Goal: Information Seeking & Learning: Learn about a topic

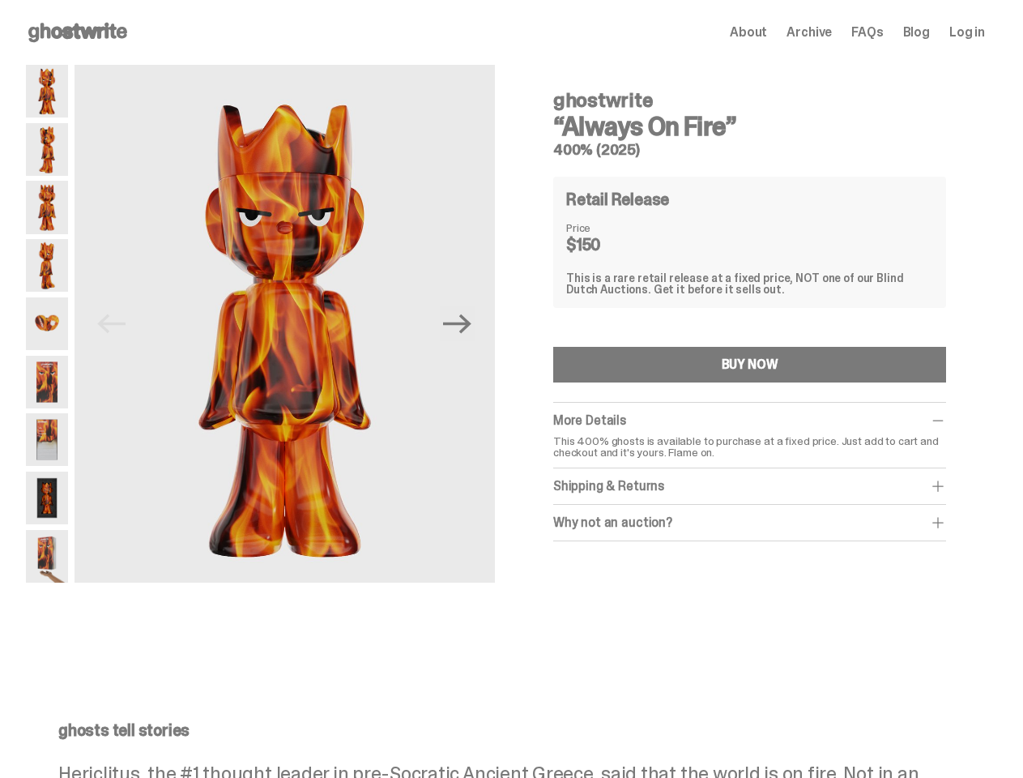
click at [511, 389] on div "Previous Next ghostwrite “Always On Fire” 400% (2025) Retail Release Price $150…" at bounding box center [505, 354] width 959 height 579
click at [293, 323] on img at bounding box center [285, 328] width 421 height 526
click at [464, 323] on icon "Next" at bounding box center [457, 323] width 28 height 19
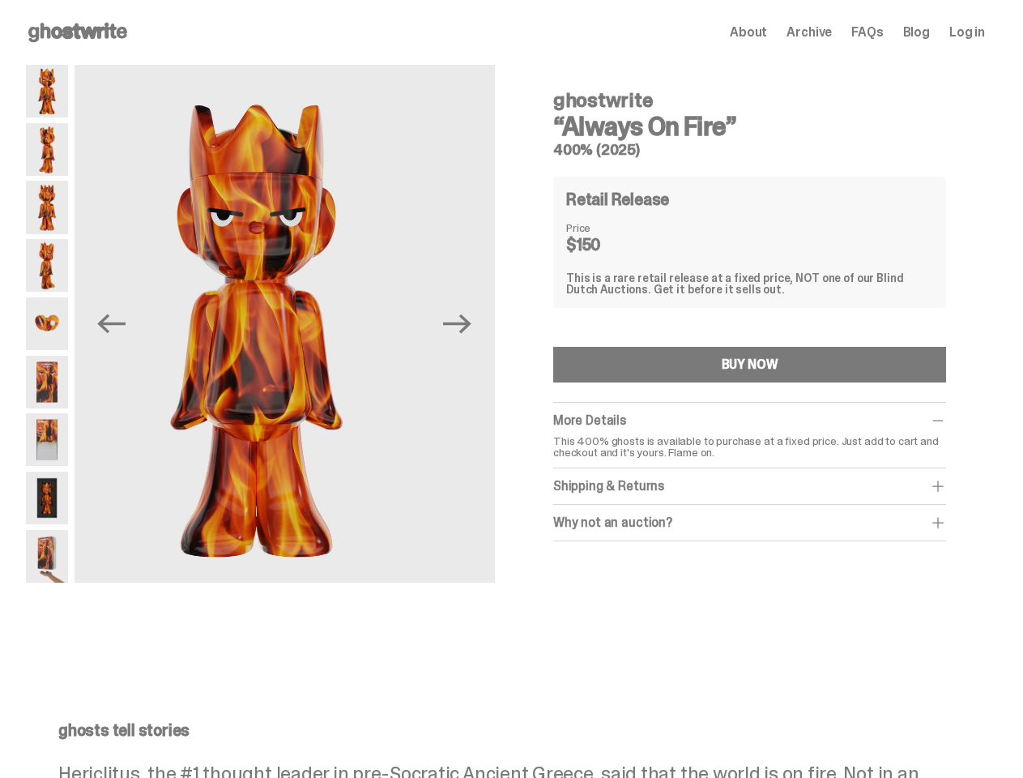
click at [0, 94] on div "ghostwrite “Always On Fire” 400% (2025) Previous Next ghostwrite “Always On Fir…" at bounding box center [505, 354] width 1011 height 579
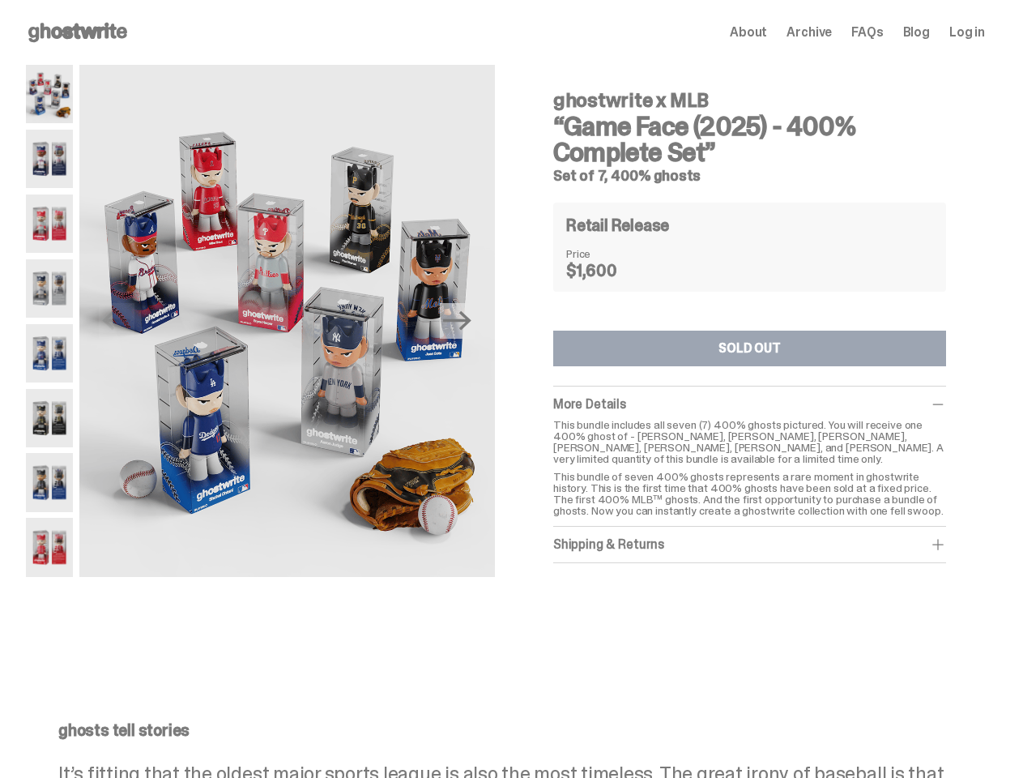
click at [511, 389] on div "Previous Next ghostwrite x MLB “Game Face (2025) - 400% Complete Set” Set of 7,…" at bounding box center [505, 354] width 959 height 579
click at [296, 321] on img at bounding box center [287, 324] width 416 height 519
click at [464, 321] on icon "Next" at bounding box center [457, 320] width 28 height 19
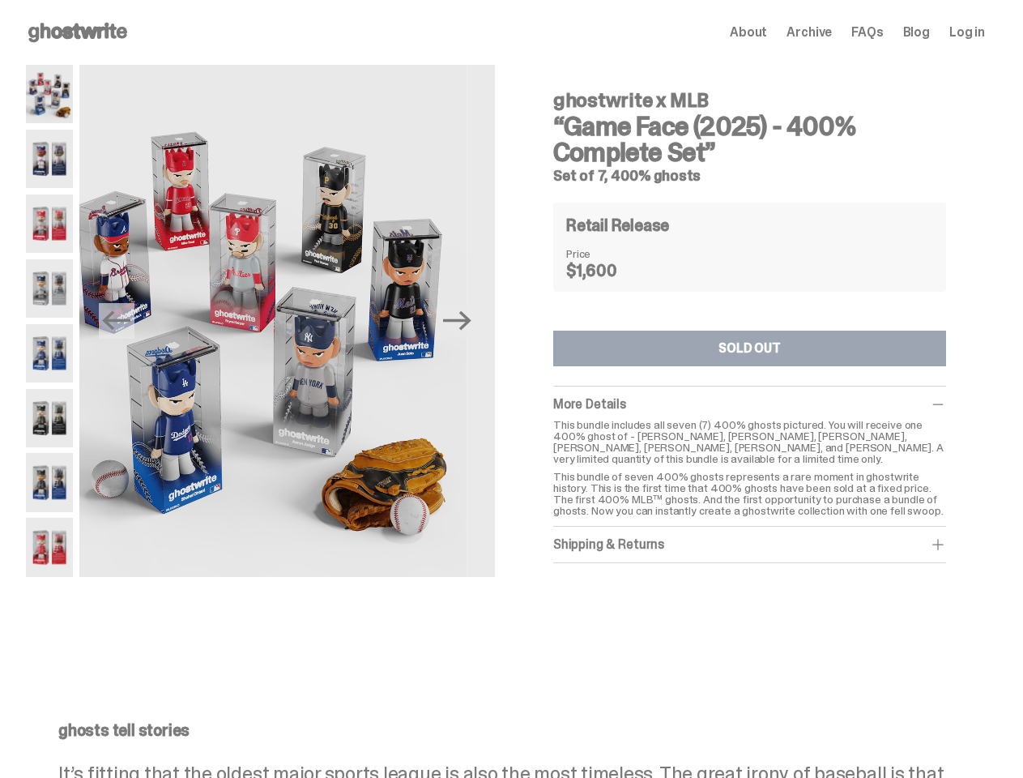
click at [0, 94] on div "ghostwrite x MLB “Game Face (2025) - 400% Complete Set” Set of 7, 400% ghosts P…" at bounding box center [505, 354] width 1011 height 579
